Goal: Task Accomplishment & Management: Complete application form

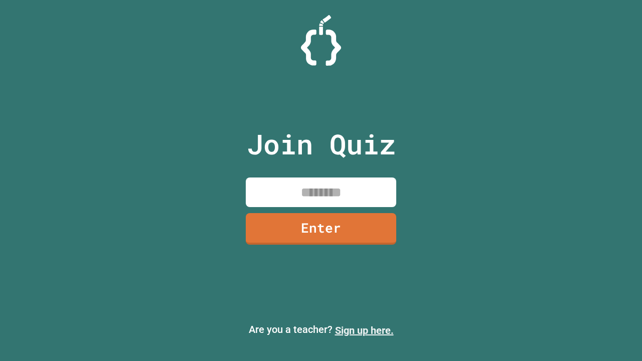
click at [364, 331] on link "Sign up here." at bounding box center [364, 331] width 59 height 12
